Goal: Task Accomplishment & Management: Manage account settings

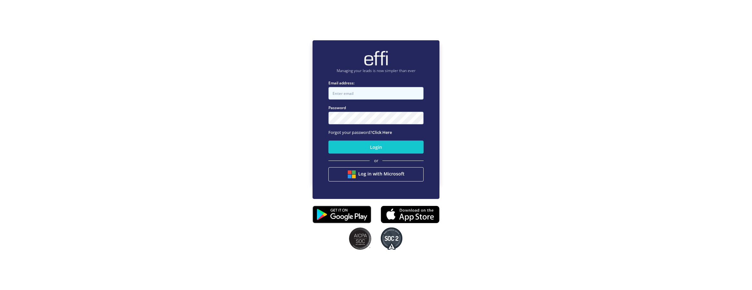
type input "[EMAIL_ADDRESS][DOMAIN_NAME]"
click at [653, 119] on div "Managing your leads is now simpler than ever Email address: [EMAIL_ADDRESS][DOM…" at bounding box center [376, 112] width 752 height 290
click at [615, 102] on div "Managing your leads is now simpler than ever Email address: [EMAIL_ADDRESS][DOM…" at bounding box center [376, 112] width 752 height 290
click at [628, 91] on div "Managing your leads is now simpler than ever Email address: [EMAIL_ADDRESS][DOM…" at bounding box center [376, 112] width 752 height 290
click at [197, 142] on div "Managing your leads is now simpler than ever Email address: [EMAIL_ADDRESS][DOM…" at bounding box center [376, 112] width 752 height 290
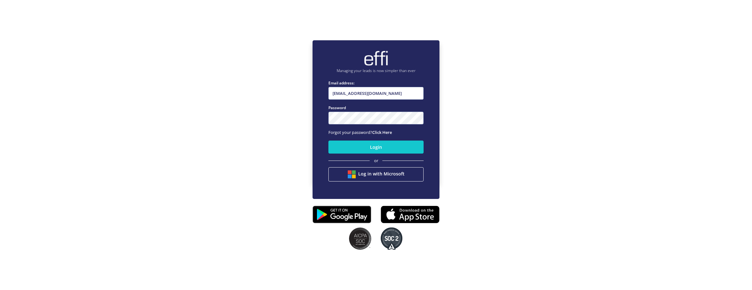
click at [614, 147] on div "Managing your leads is now simpler than ever Email address: [EMAIL_ADDRESS][DOM…" at bounding box center [376, 112] width 752 height 290
click at [190, 147] on div "Managing your leads is now simpler than ever Email address: [EMAIL_ADDRESS][DOM…" at bounding box center [376, 112] width 752 height 290
click at [518, 144] on div "Managing your leads is now simpler than ever Email address: [EMAIL_ADDRESS][DOM…" at bounding box center [376, 112] width 752 height 290
drag, startPoint x: 240, startPoint y: 145, endPoint x: 245, endPoint y: 145, distance: 4.5
click at [240, 145] on div "Managing your leads is now simpler than ever Email address: [EMAIL_ADDRESS][DOM…" at bounding box center [376, 112] width 752 height 290
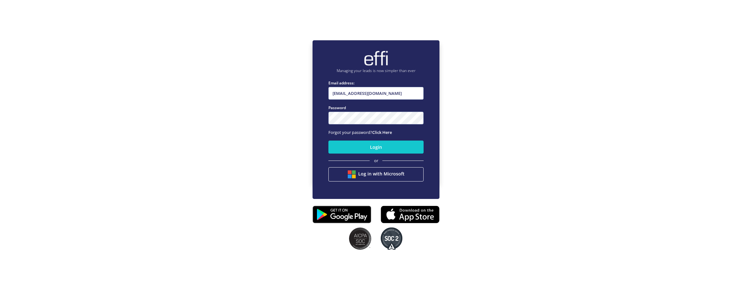
click at [610, 136] on div "Managing your leads is now simpler than ever Email address: [EMAIL_ADDRESS][DOM…" at bounding box center [376, 112] width 752 height 290
drag, startPoint x: 221, startPoint y: 140, endPoint x: 350, endPoint y: 139, distance: 128.8
click at [221, 140] on div "Managing your leads is now simpler than ever Email address: [EMAIL_ADDRESS][DOM…" at bounding box center [376, 112] width 752 height 290
click at [573, 130] on div "Managing your leads is now simpler than ever Email address: [EMAIL_ADDRESS][DOM…" at bounding box center [376, 112] width 752 height 290
click at [191, 122] on div "Managing your leads is now simpler than ever Email address: [EMAIL_ADDRESS][DOM…" at bounding box center [376, 112] width 752 height 290
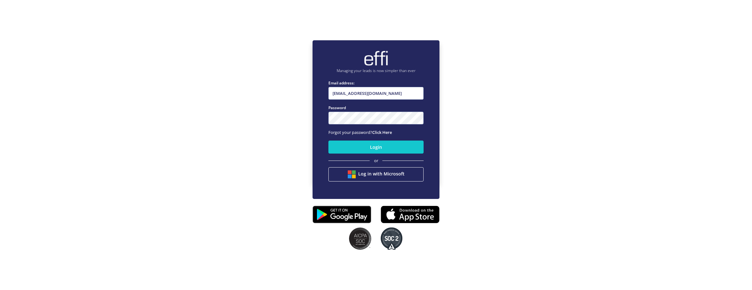
click at [616, 130] on div "Managing your leads is now simpler than ever Email address: [EMAIL_ADDRESS][DOM…" at bounding box center [376, 112] width 752 height 290
click at [231, 137] on div "Managing your leads is now simpler than ever Email address: [EMAIL_ADDRESS][DOM…" at bounding box center [376, 112] width 752 height 290
click at [606, 128] on div "Managing your leads is now simpler than ever Email address: [EMAIL_ADDRESS][DOM…" at bounding box center [376, 112] width 752 height 290
click at [187, 127] on div "Managing your leads is now simpler than ever Email address: [EMAIL_ADDRESS][DOM…" at bounding box center [376, 112] width 752 height 290
click at [621, 82] on div "Managing your leads is now simpler than ever Email address: [EMAIL_ADDRESS][DOM…" at bounding box center [376, 112] width 752 height 290
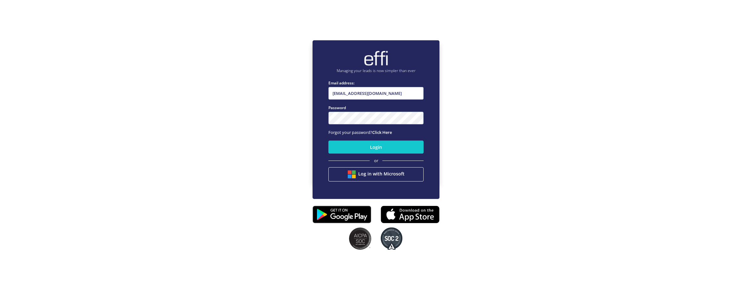
click at [629, 152] on div "Managing your leads is now simpler than ever Email address: [EMAIL_ADDRESS][DOM…" at bounding box center [376, 112] width 752 height 290
click at [555, 117] on div "Managing your leads is now simpler than ever Email address: [EMAIL_ADDRESS][DOM…" at bounding box center [376, 112] width 752 height 290
click at [554, 138] on div "Managing your leads is now simpler than ever Email address: [EMAIL_ADDRESS][DOM…" at bounding box center [376, 112] width 752 height 290
drag, startPoint x: 561, startPoint y: 78, endPoint x: 587, endPoint y: 78, distance: 26.3
click at [561, 78] on div "Managing your leads is now simpler than ever Email address: [EMAIL_ADDRESS][DOM…" at bounding box center [376, 112] width 752 height 290
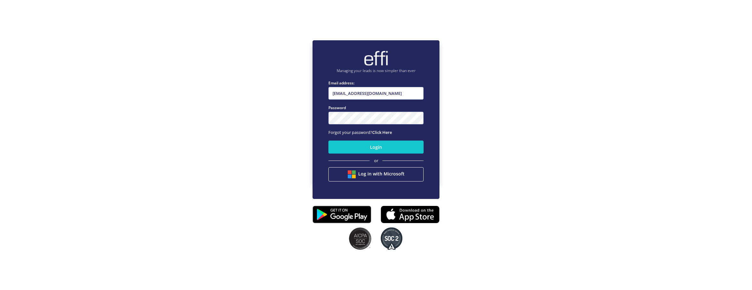
click at [610, 89] on div "Managing your leads is now simpler than ever Email address: [EMAIL_ADDRESS][DOM…" at bounding box center [376, 112] width 752 height 290
click at [516, 94] on div "Managing your leads is now simpler than ever Email address: [EMAIL_ADDRESS][DOM…" at bounding box center [376, 112] width 752 height 290
